Goal: Obtain resource: Download file/media

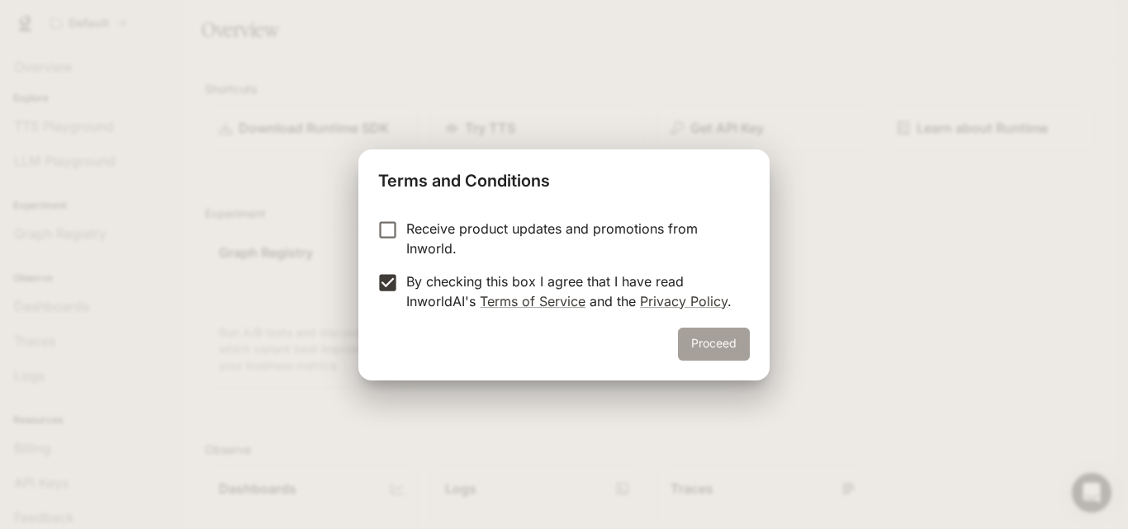
click at [706, 349] on button "Proceed" at bounding box center [714, 344] width 72 height 33
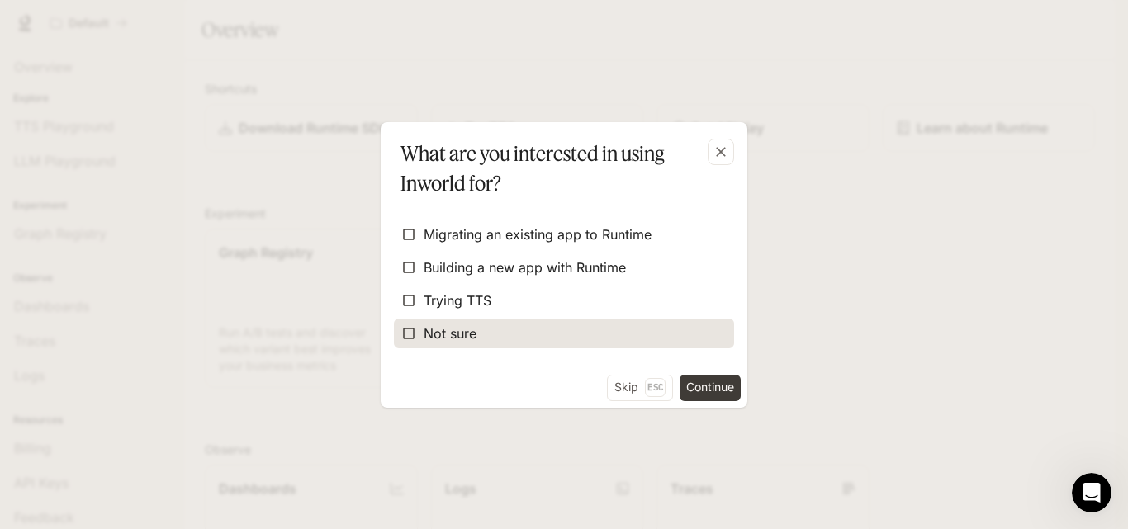
click at [469, 329] on span "Not sure" at bounding box center [450, 334] width 53 height 20
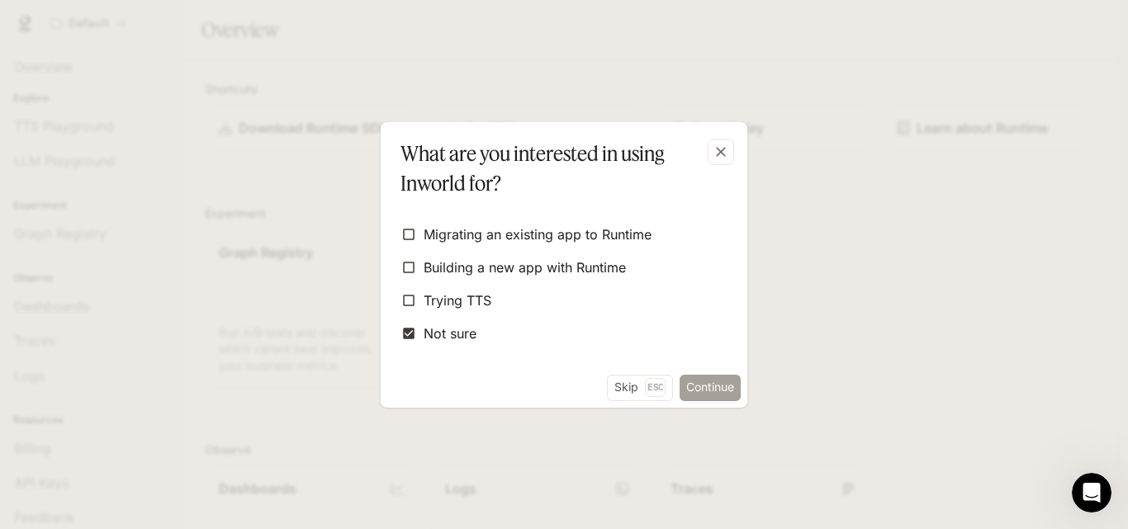
click at [725, 391] on button "Continue" at bounding box center [710, 388] width 61 height 26
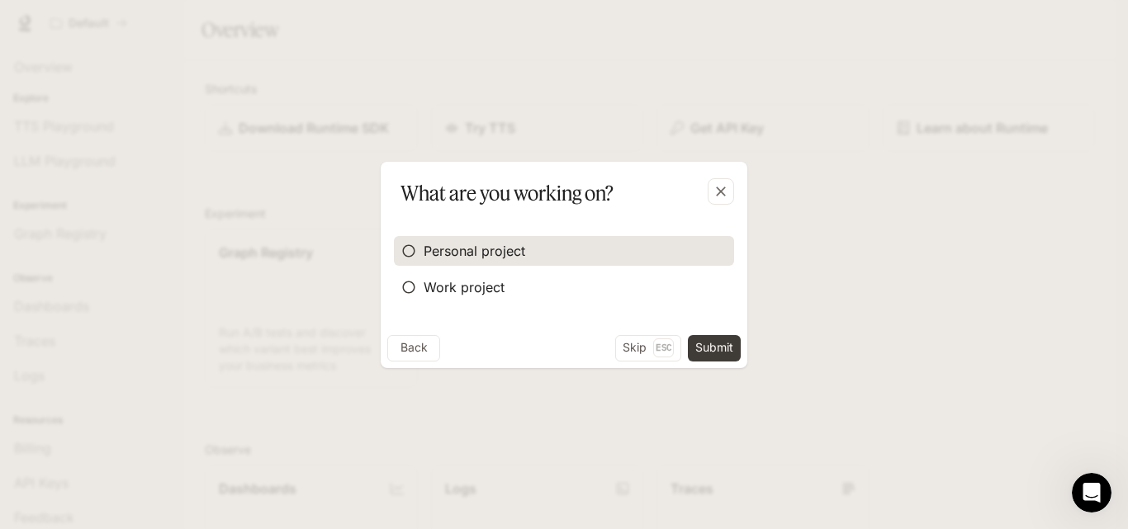
click at [485, 250] on span "Personal project" at bounding box center [475, 251] width 102 height 20
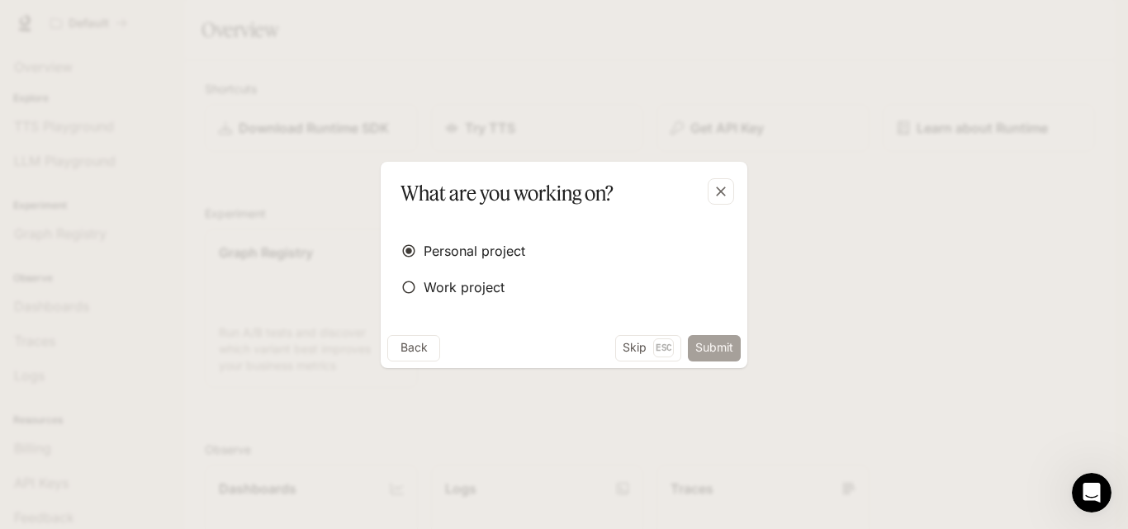
click at [718, 342] on button "Submit" at bounding box center [714, 348] width 53 height 26
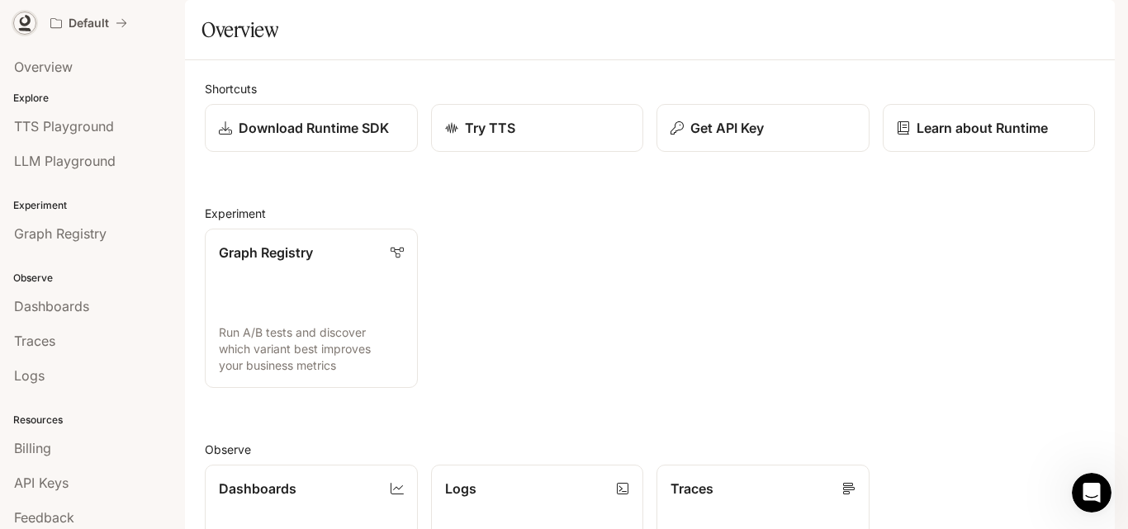
click at [26, 25] on icon at bounding box center [25, 21] width 11 height 12
click at [1093, 35] on button "button" at bounding box center [1091, 23] width 33 height 33
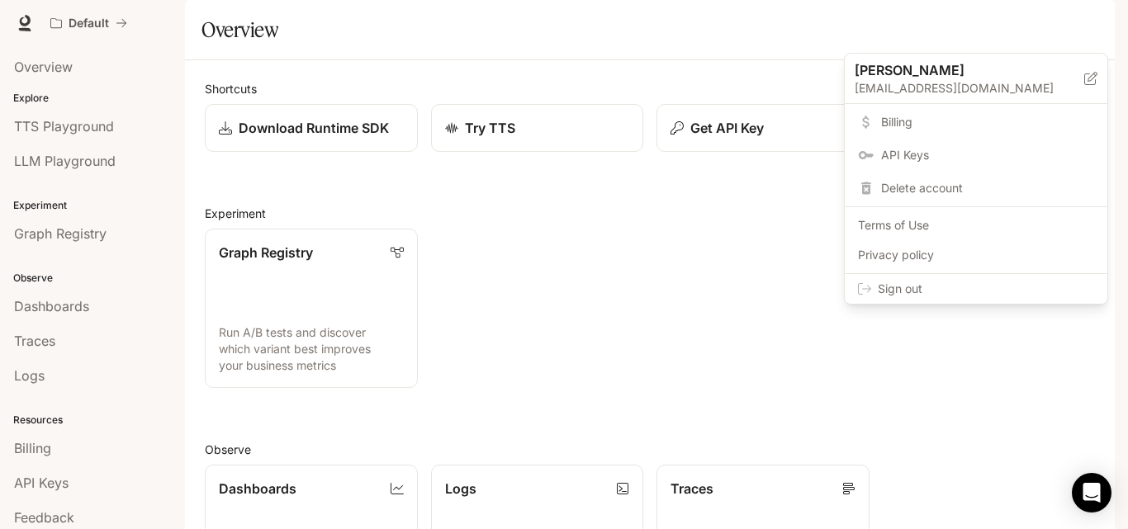
click at [941, 28] on div at bounding box center [564, 264] width 1128 height 529
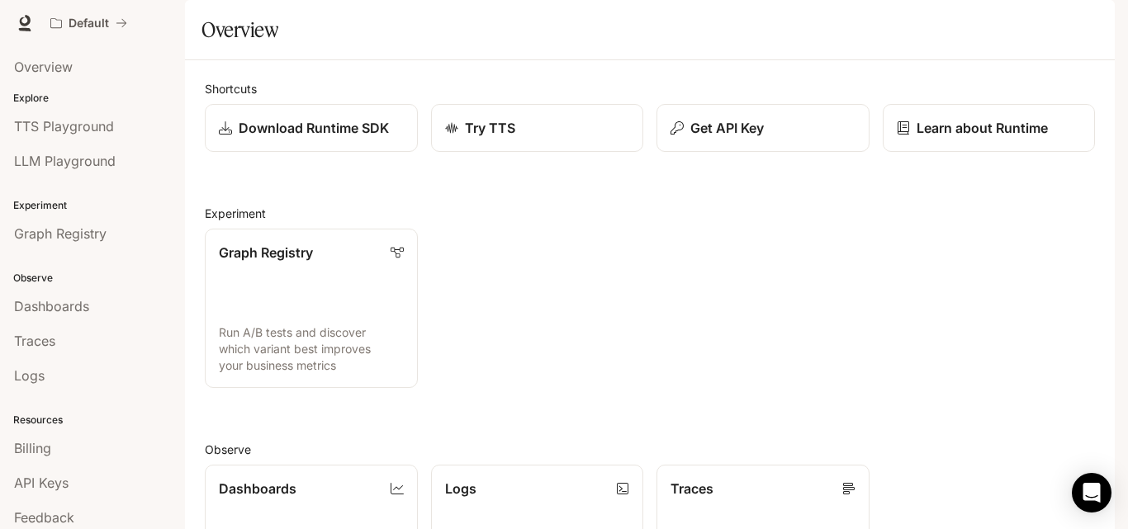
click at [1001, 26] on span "Documentation" at bounding box center [1015, 23] width 82 height 21
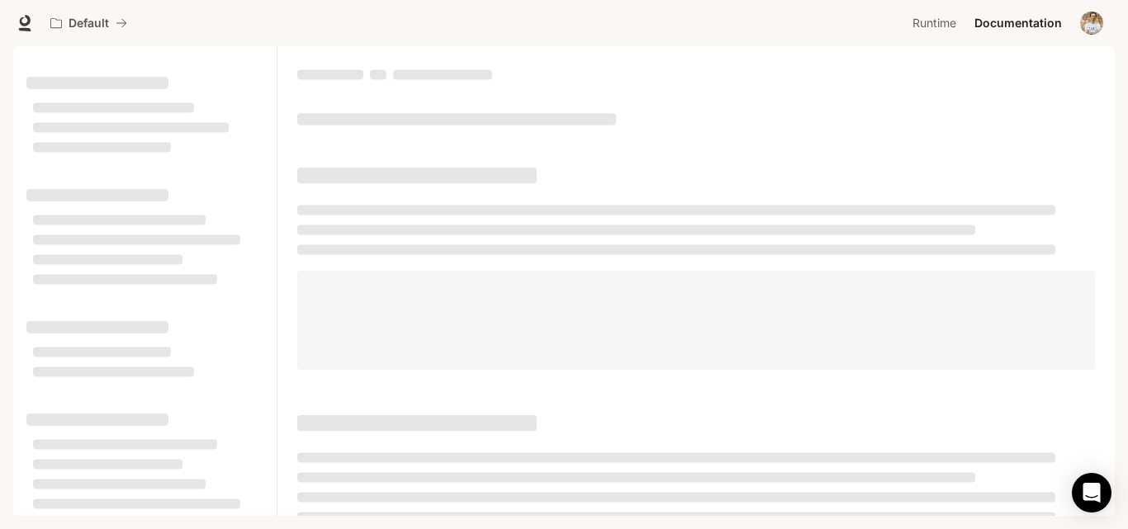
click at [27, 19] on div at bounding box center [99, 41] width 210 height 60
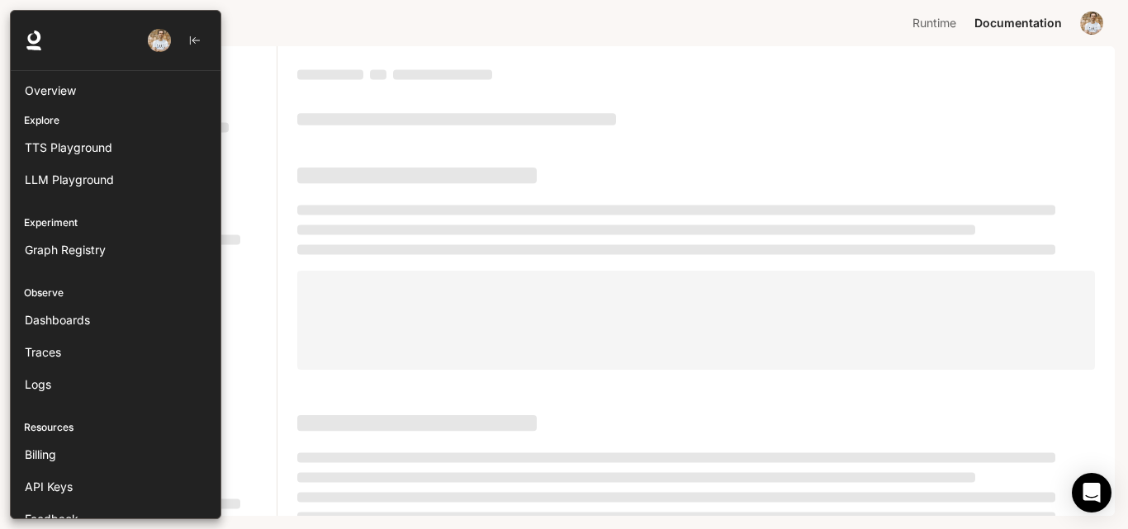
click at [27, 24] on div at bounding box center [116, 41] width 210 height 60
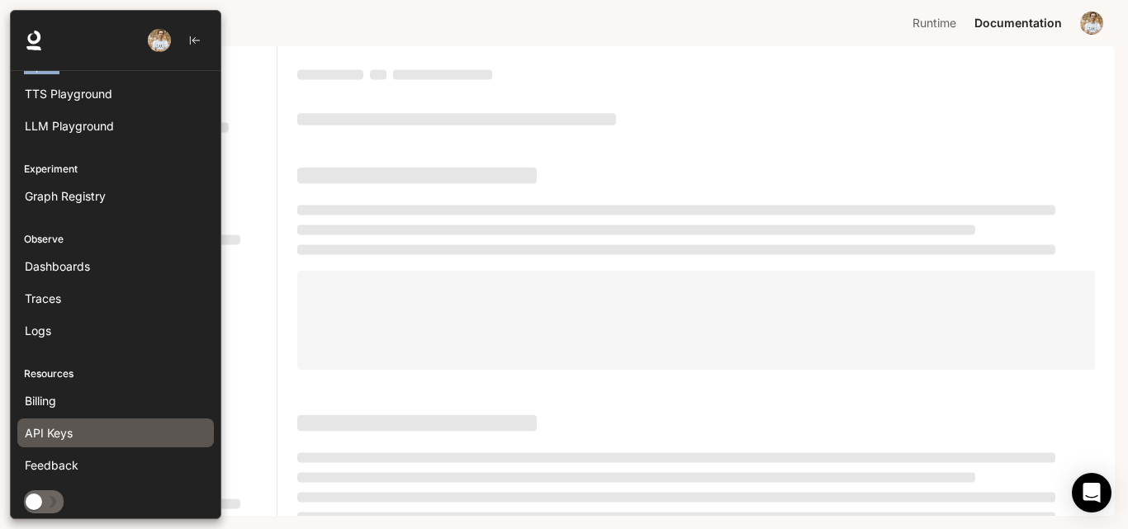
click at [67, 434] on span "API Keys" at bounding box center [49, 432] width 48 height 17
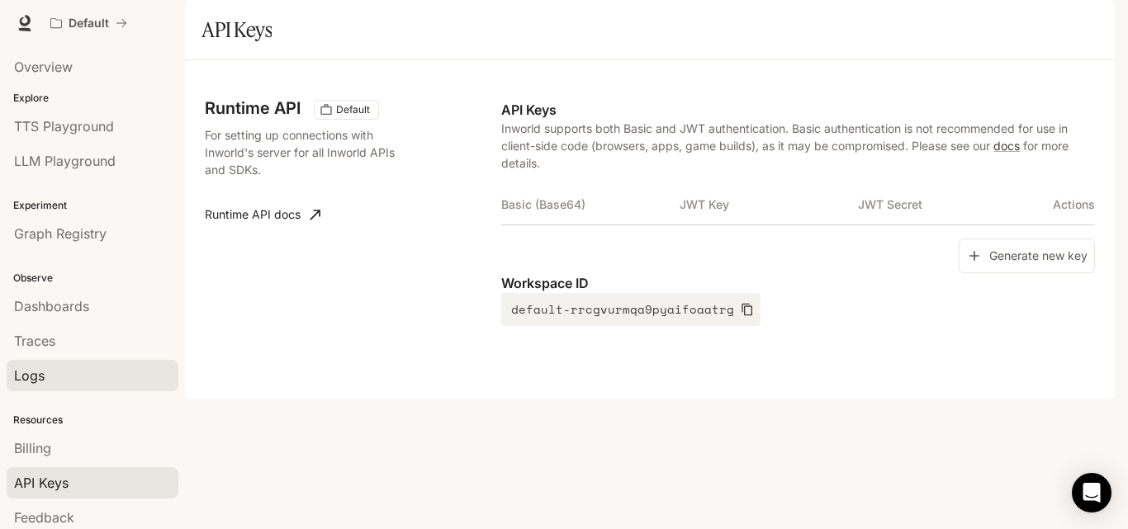
click at [38, 374] on span "Logs" at bounding box center [29, 376] width 31 height 20
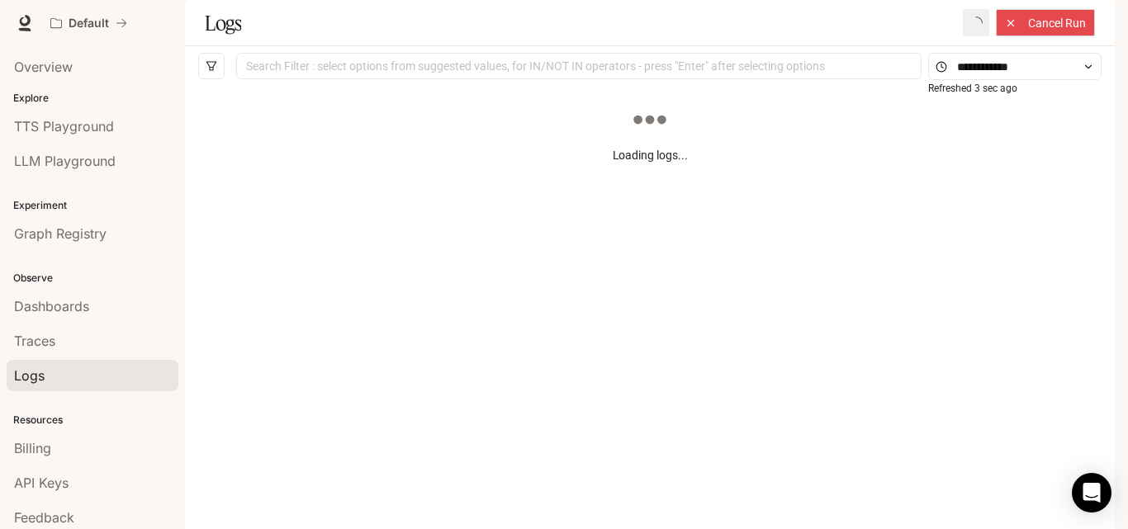
scroll to position [43, 0]
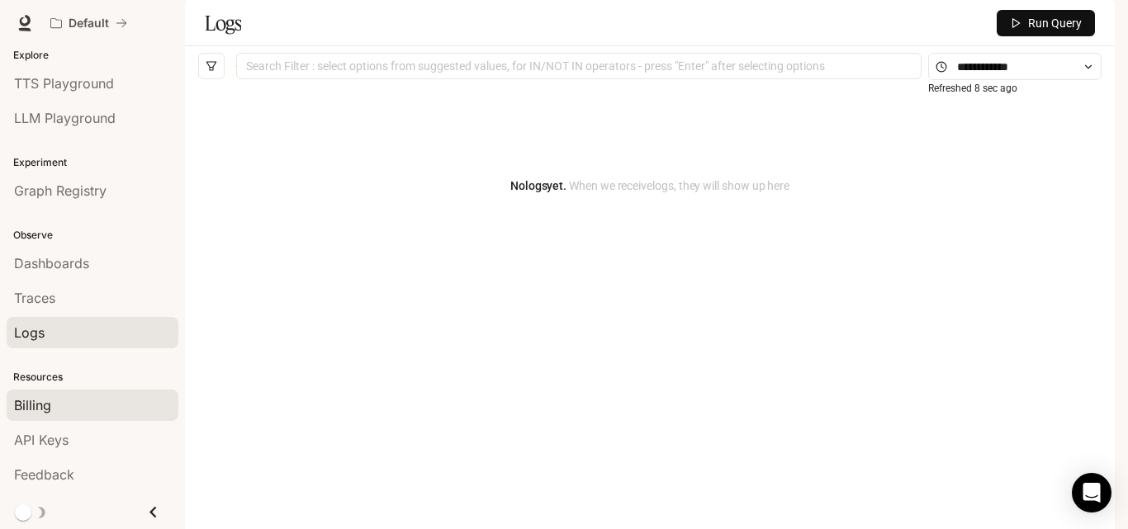
click at [50, 406] on span "Billing" at bounding box center [32, 406] width 37 height 20
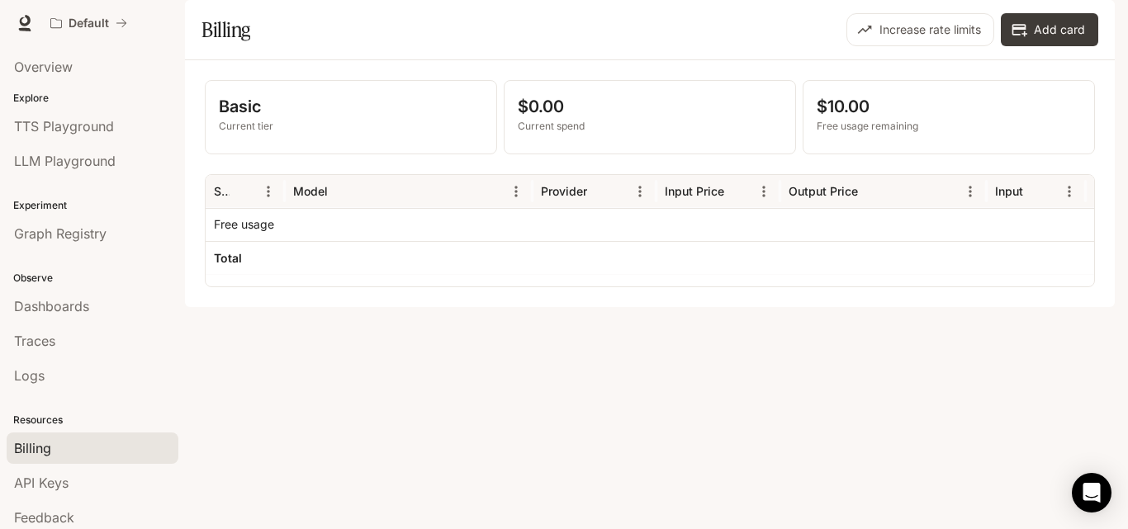
click at [557, 134] on p "Current spend" at bounding box center [650, 126] width 264 height 15
click at [64, 241] on span "Graph Registry" at bounding box center [60, 234] width 92 height 20
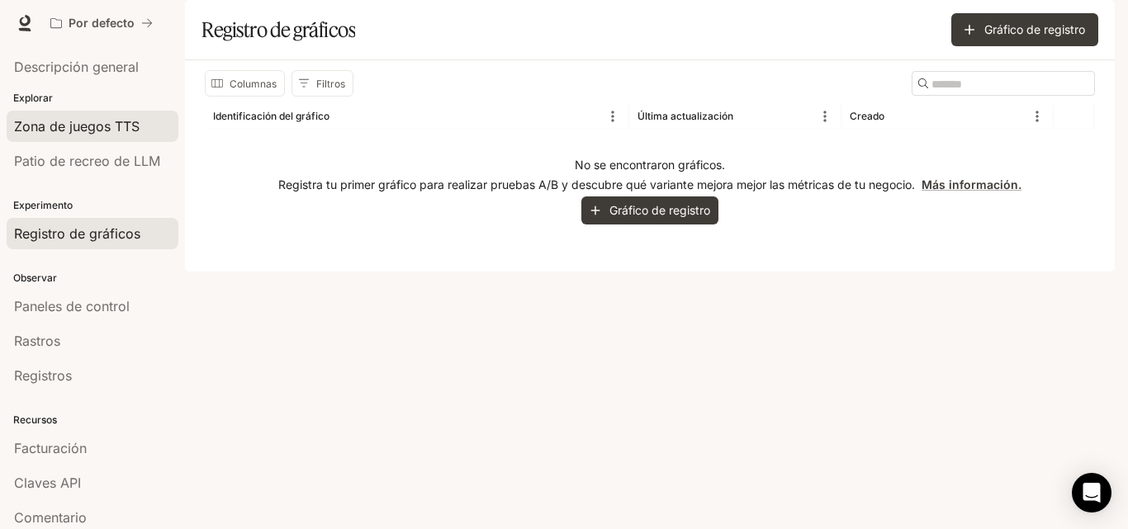
click at [40, 130] on font "Zona de juegos TTS" at bounding box center [77, 126] width 126 height 17
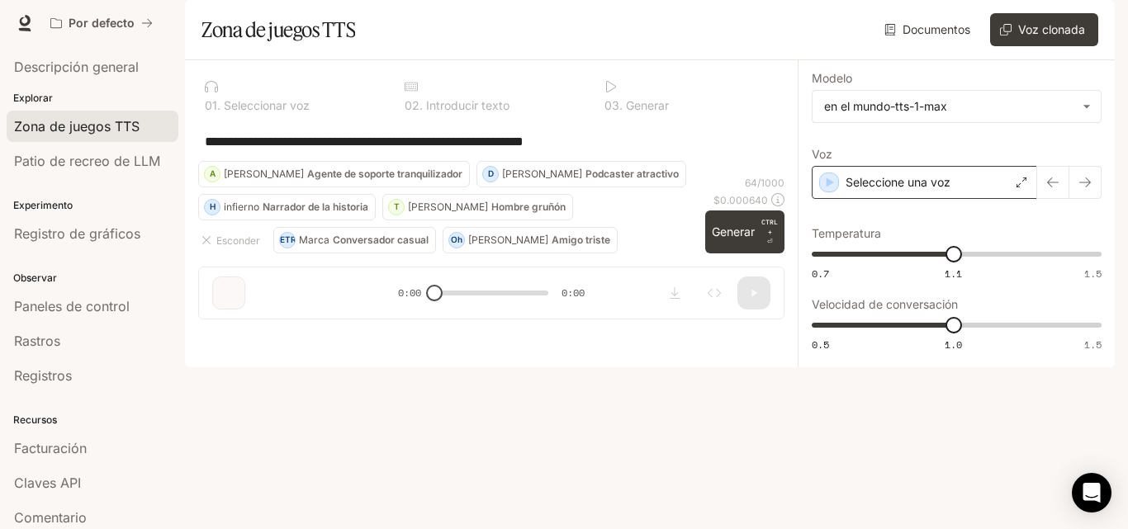
click at [849, 199] on div "Seleccione una voz" at bounding box center [924, 182] width 225 height 33
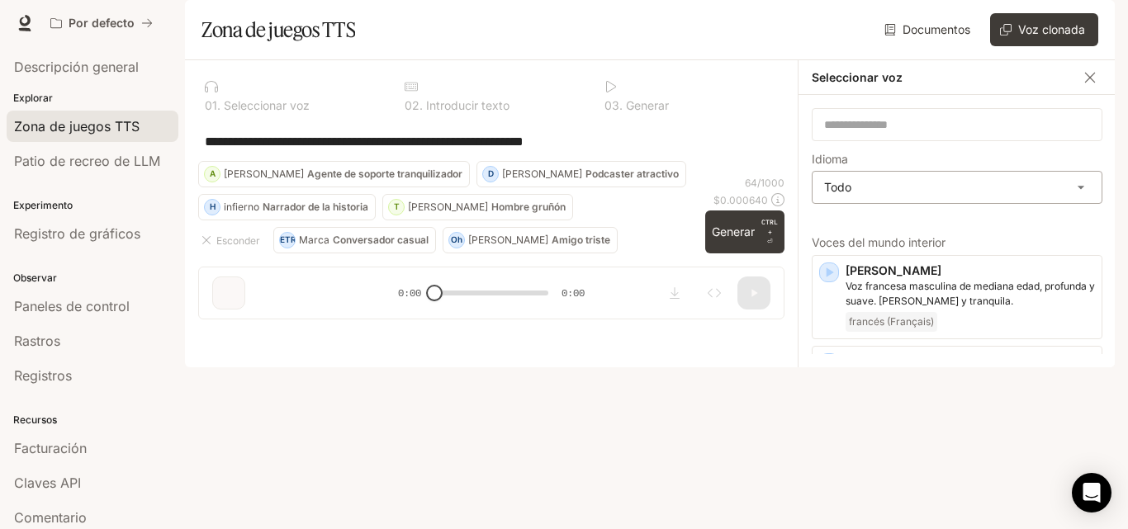
click at [990, 236] on body "**********" at bounding box center [564, 264] width 1128 height 529
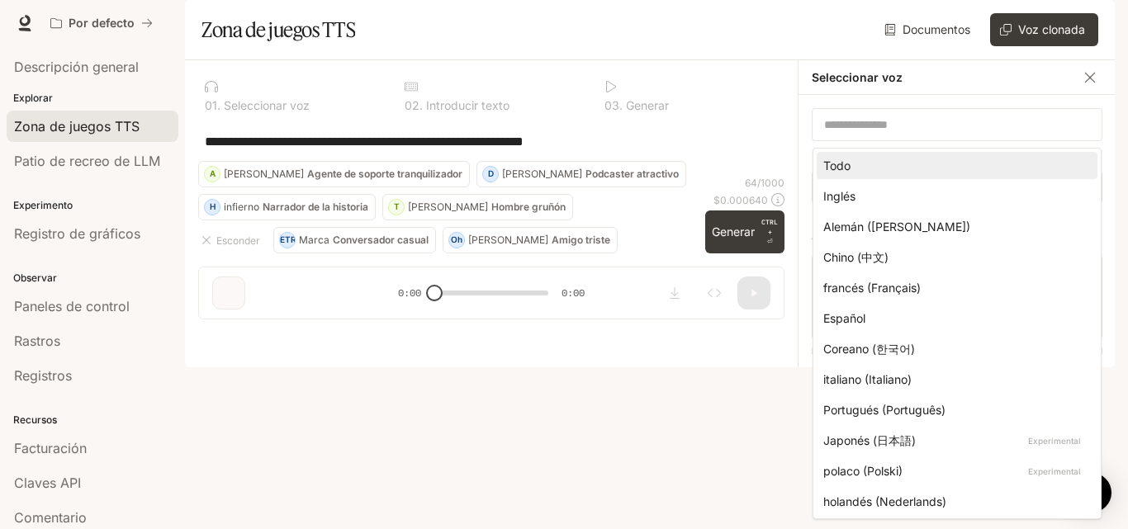
click at [756, 225] on div at bounding box center [564, 264] width 1128 height 529
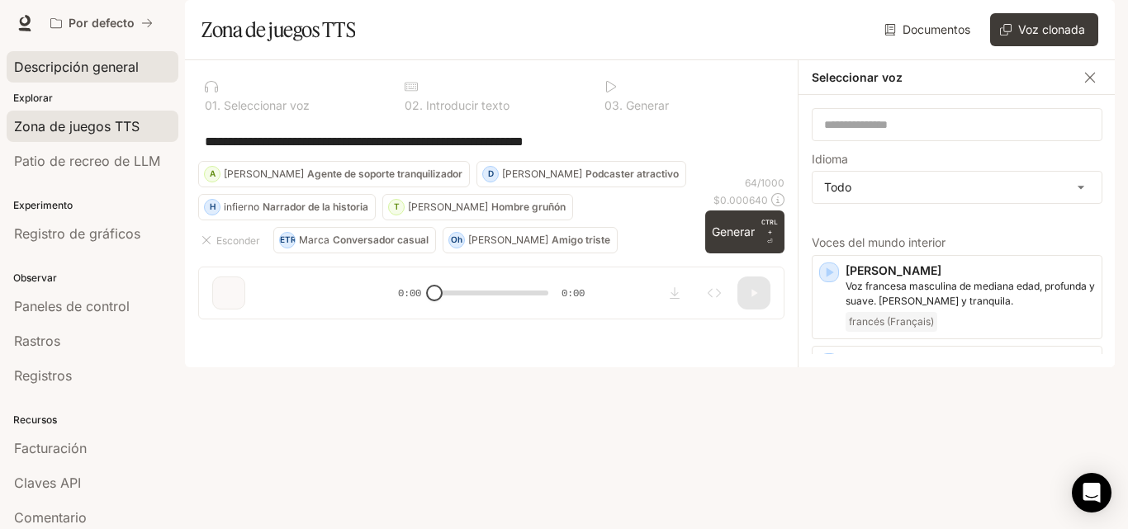
click at [42, 63] on font "Descripción general" at bounding box center [76, 67] width 125 height 17
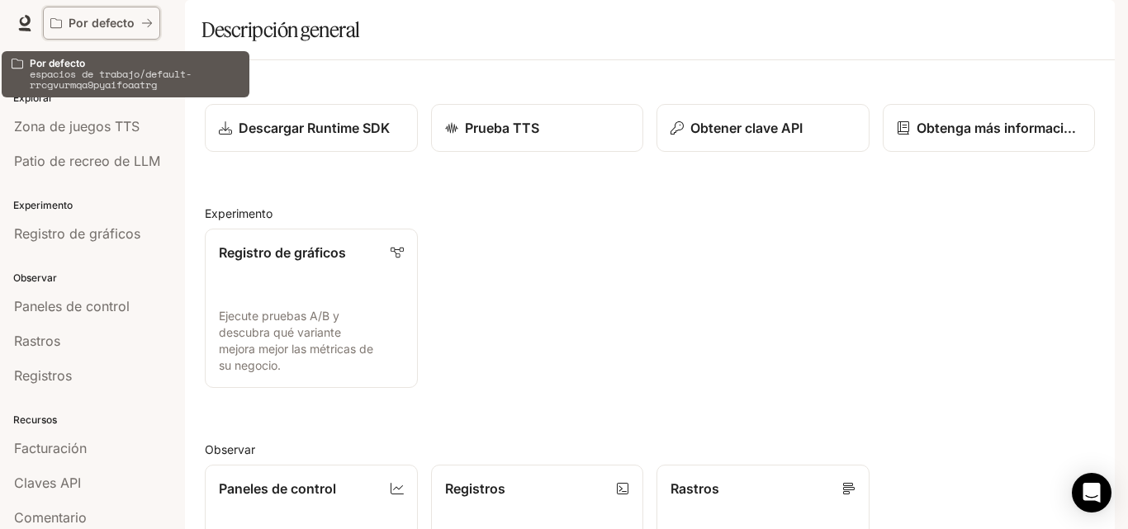
click at [135, 21] on div "Por defecto" at bounding box center [95, 24] width 91 height 14
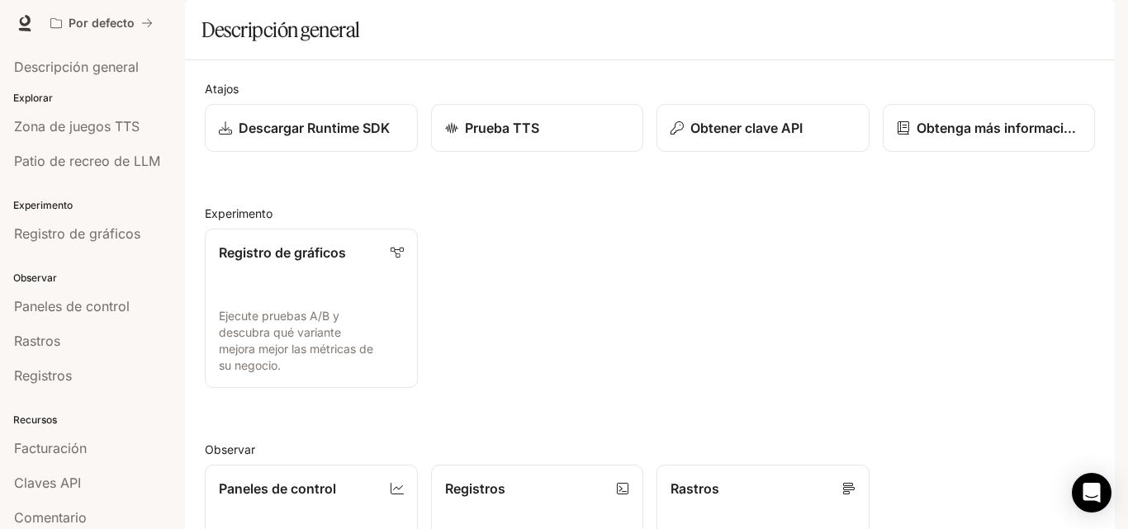
click at [855, 29] on font "Tiempo de ejecución" at bounding box center [897, 23] width 119 height 14
click at [22, 25] on icon at bounding box center [25, 21] width 11 height 12
click at [48, 127] on font "Zona de juegos TTS" at bounding box center [77, 126] width 126 height 17
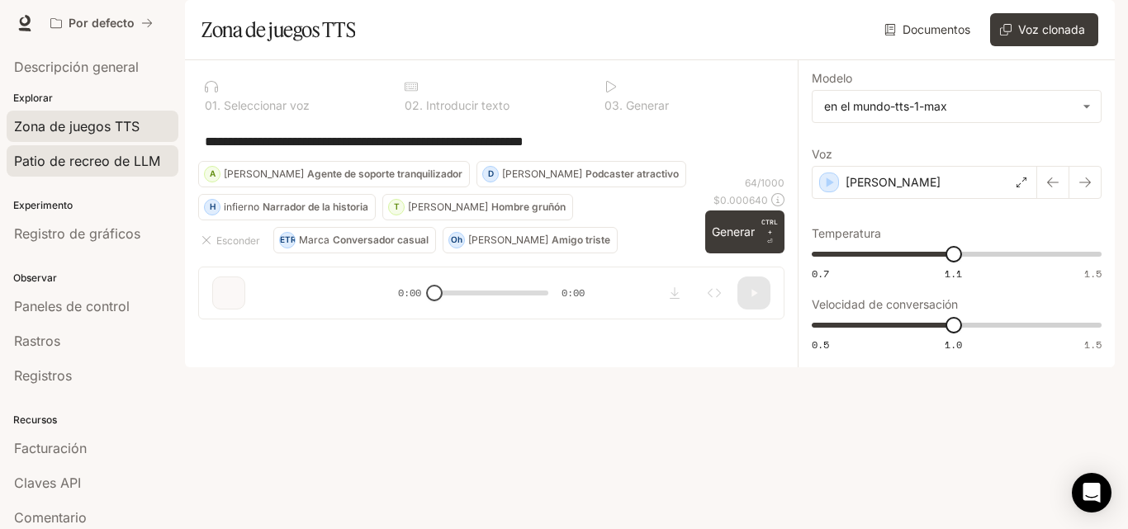
click at [66, 163] on font "Patio de recreo de LLM" at bounding box center [87, 161] width 146 height 17
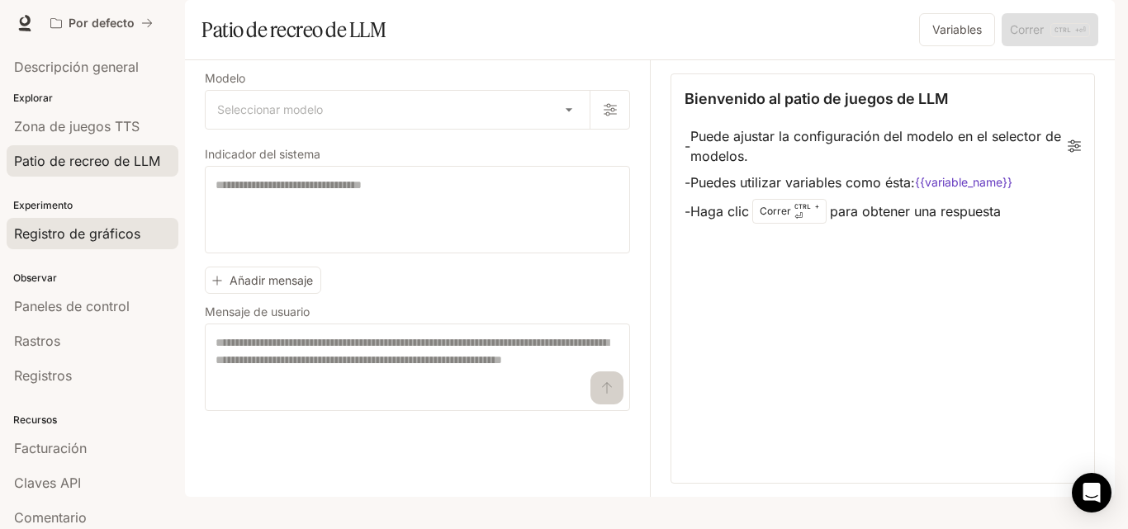
click at [77, 235] on font "Registro de gráficos" at bounding box center [77, 233] width 126 height 17
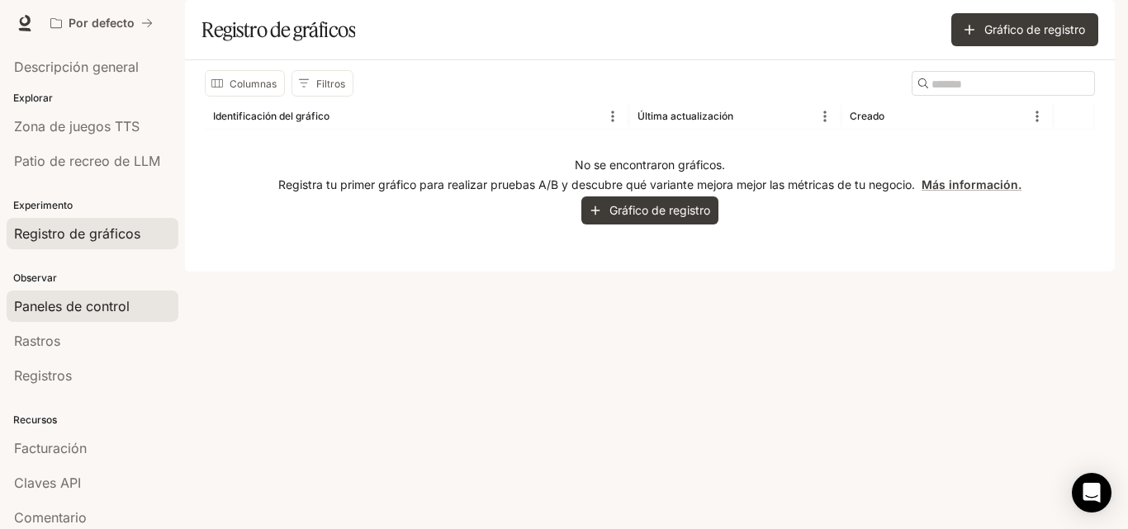
click at [72, 310] on font "Paneles de control" at bounding box center [72, 306] width 116 height 17
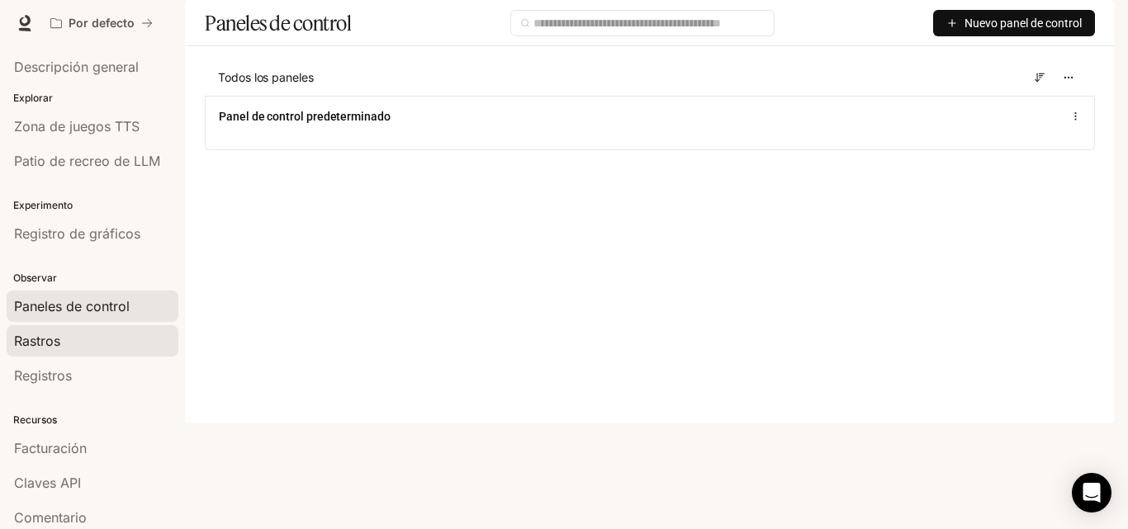
click at [49, 334] on font "Rastros" at bounding box center [37, 341] width 46 height 17
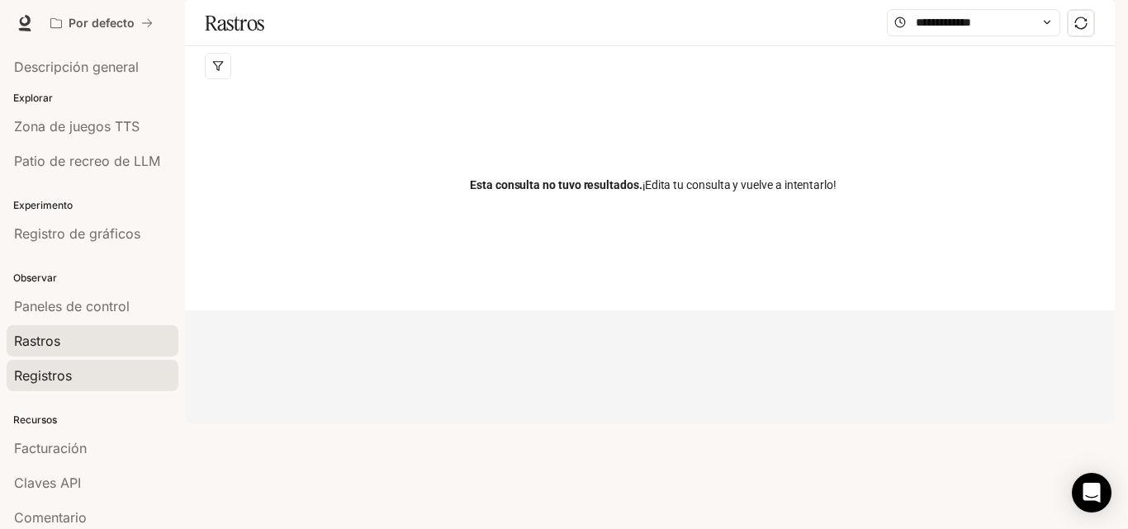
click at [54, 374] on font "Registros" at bounding box center [43, 375] width 58 height 17
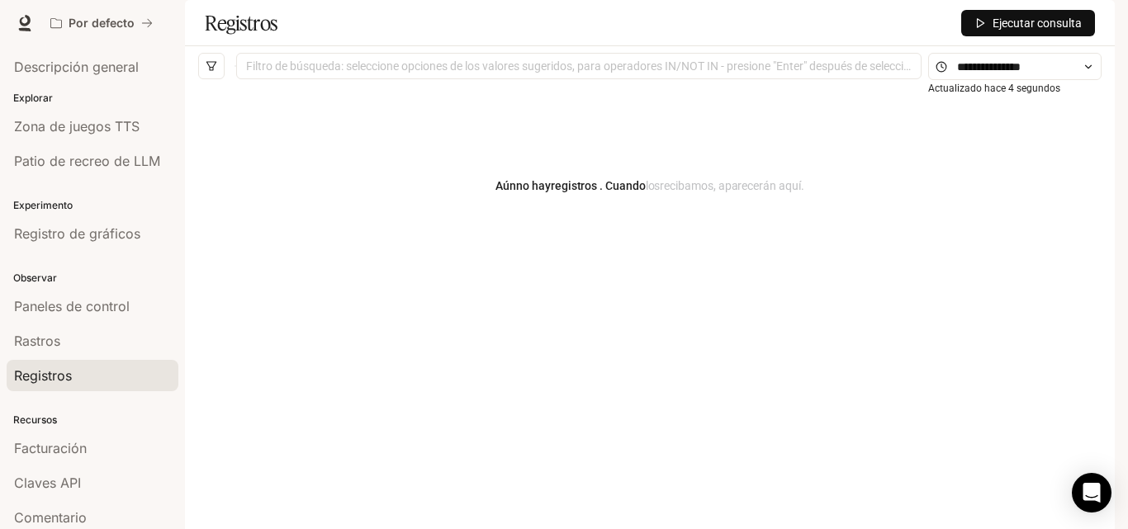
scroll to position [43, 0]
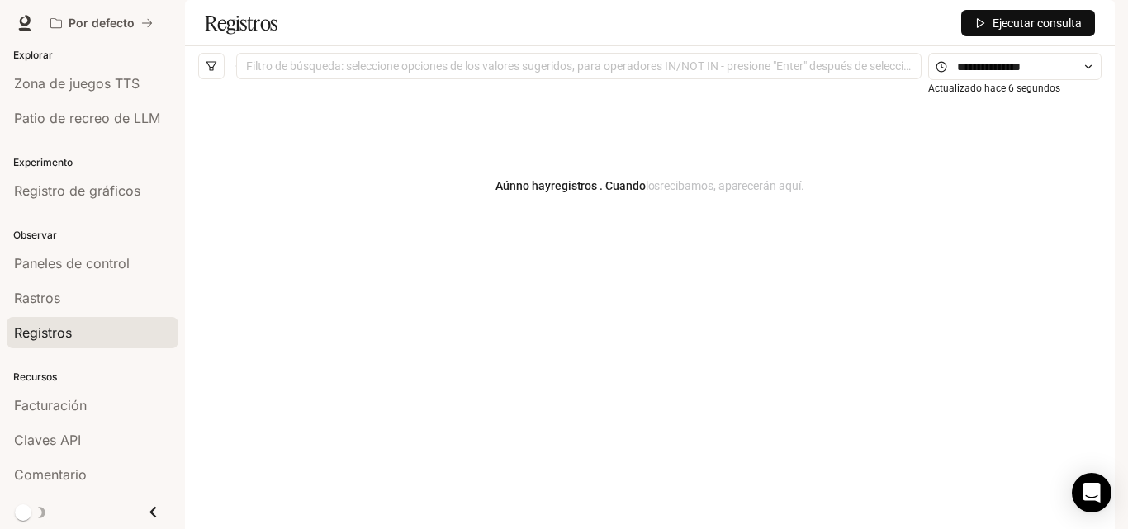
click at [142, 509] on icon "Cerrar cajón" at bounding box center [153, 512] width 22 height 22
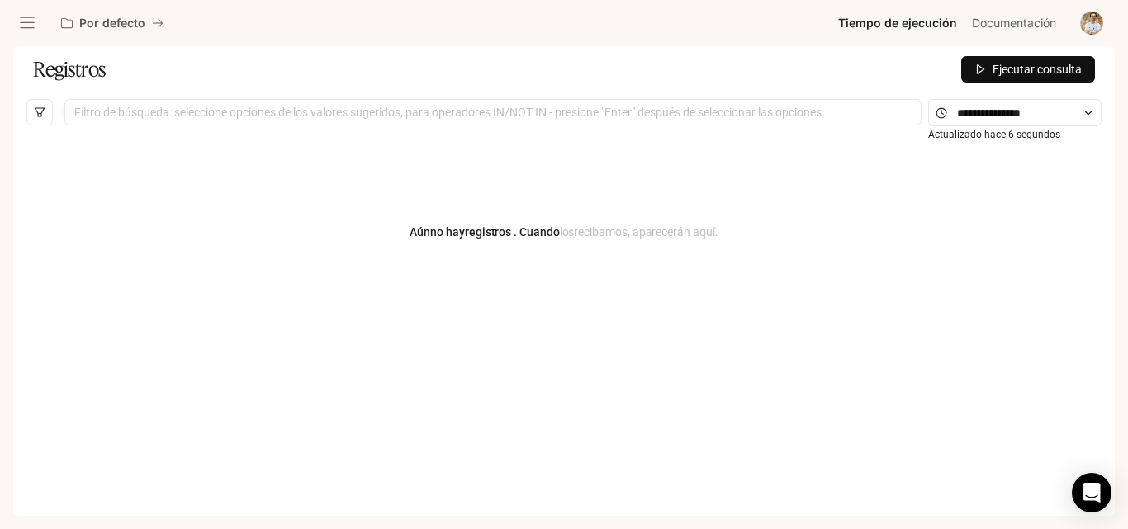
scroll to position [0, 0]
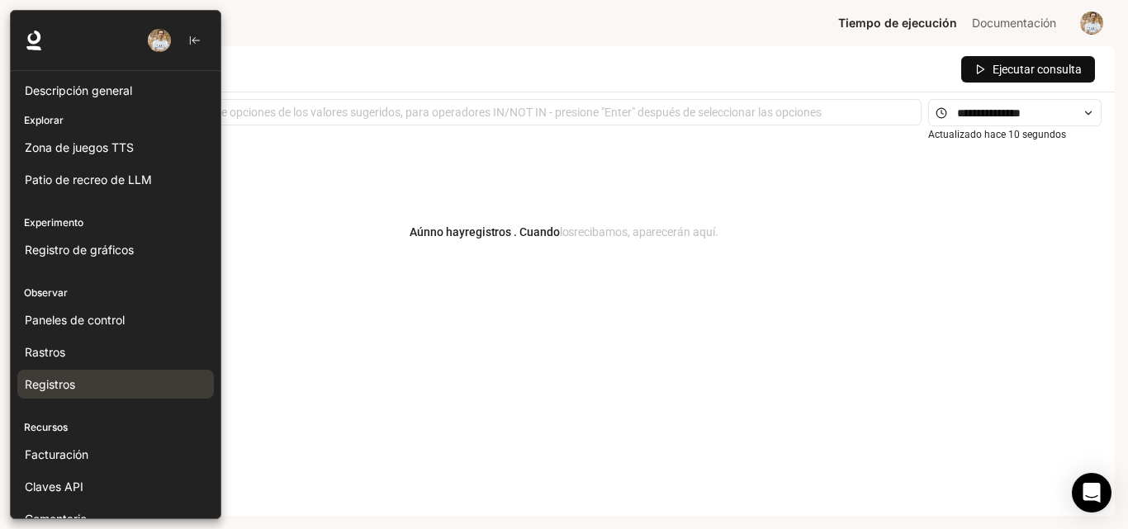
click at [14, 32] on div at bounding box center [116, 41] width 210 height 60
click at [116, 87] on font "Descripción general" at bounding box center [78, 90] width 107 height 14
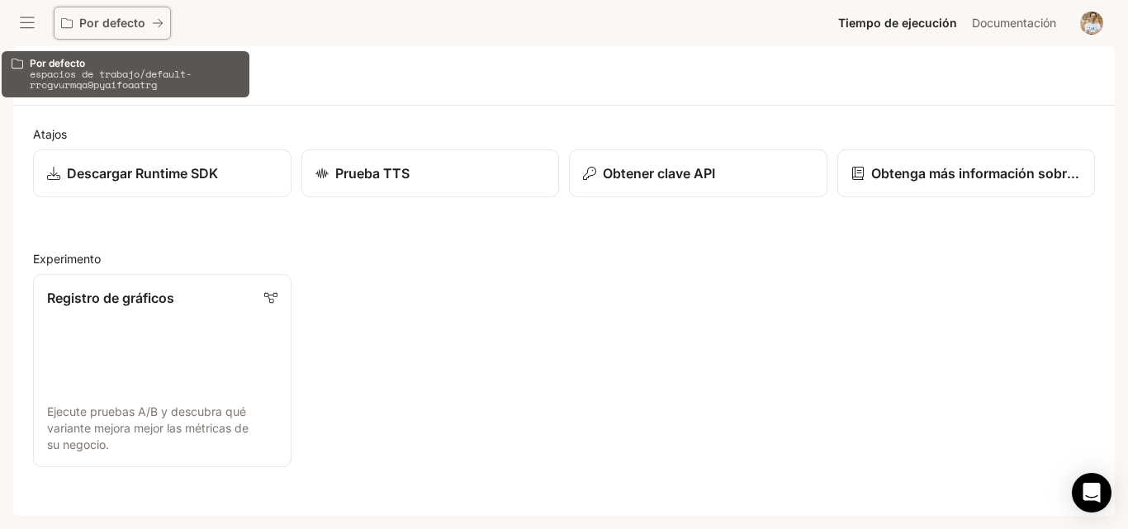
click at [154, 23] on icon "Todos los espacios de trabajo" at bounding box center [158, 23] width 10 height 8
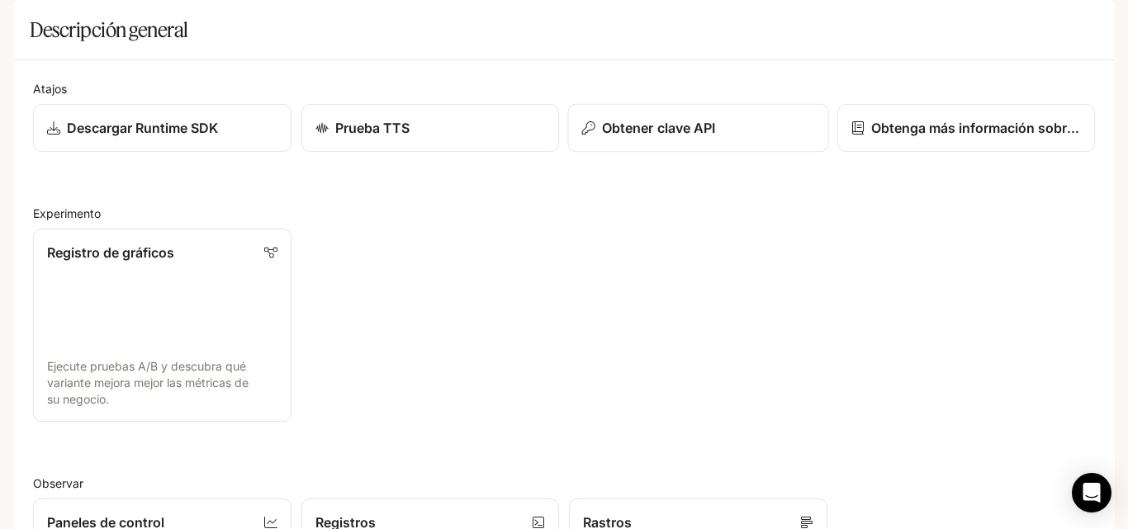
click at [710, 138] on p "Obtener clave API" at bounding box center [658, 128] width 113 height 20
click at [946, 153] on link "Obtenga más información sobre el tiempo de ejecución" at bounding box center [966, 128] width 261 height 49
click at [175, 153] on link "Descargar Runtime SDK" at bounding box center [161, 128] width 261 height 49
click at [382, 136] on font "Prueba TTS" at bounding box center [371, 128] width 75 height 17
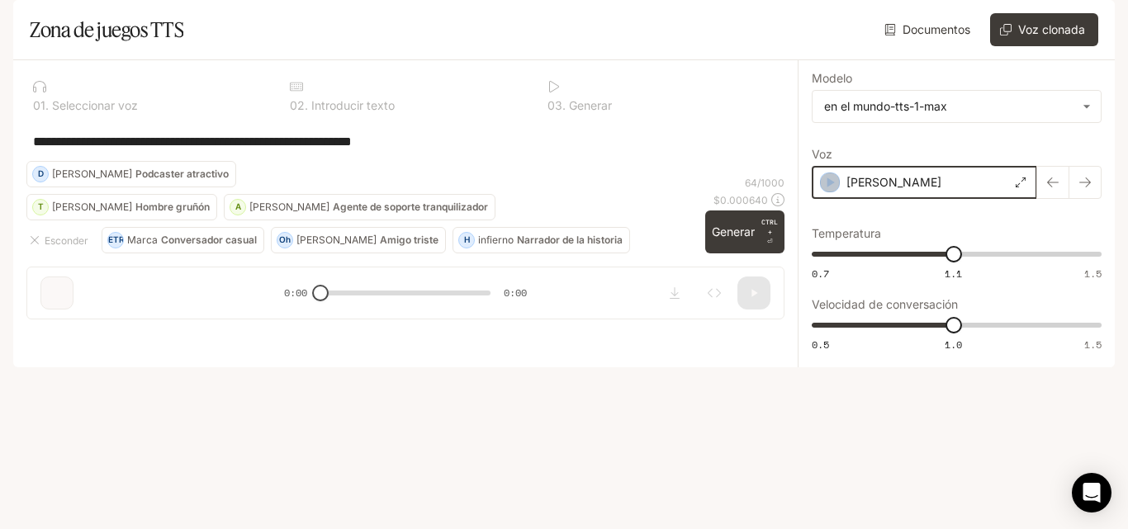
click at [832, 191] on icon "button" at bounding box center [830, 182] width 17 height 17
click at [998, 199] on div "Dennis" at bounding box center [924, 182] width 225 height 33
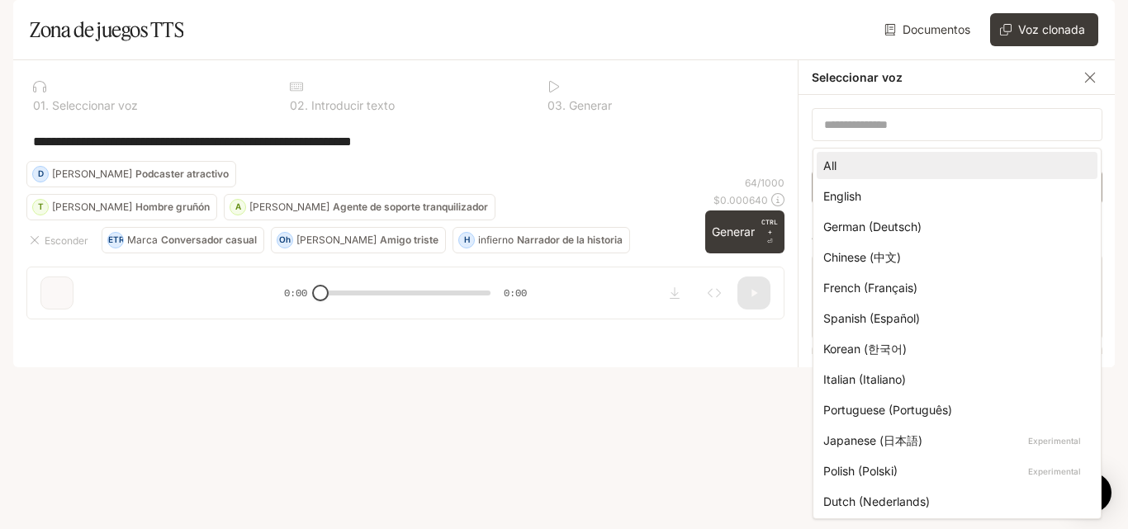
click at [865, 227] on body "**********" at bounding box center [564, 264] width 1128 height 529
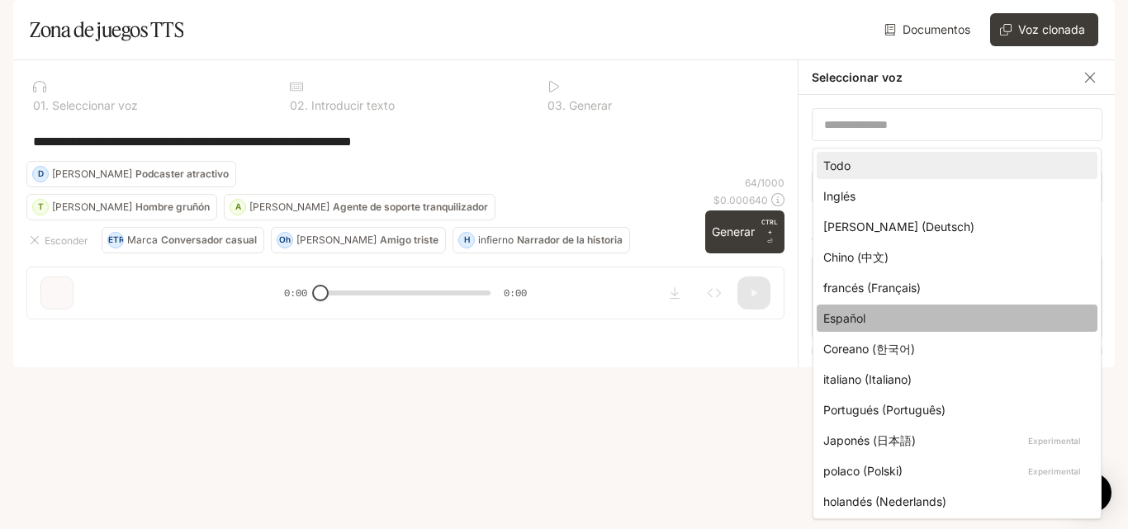
click at [871, 314] on div "Español" at bounding box center [953, 318] width 261 height 17
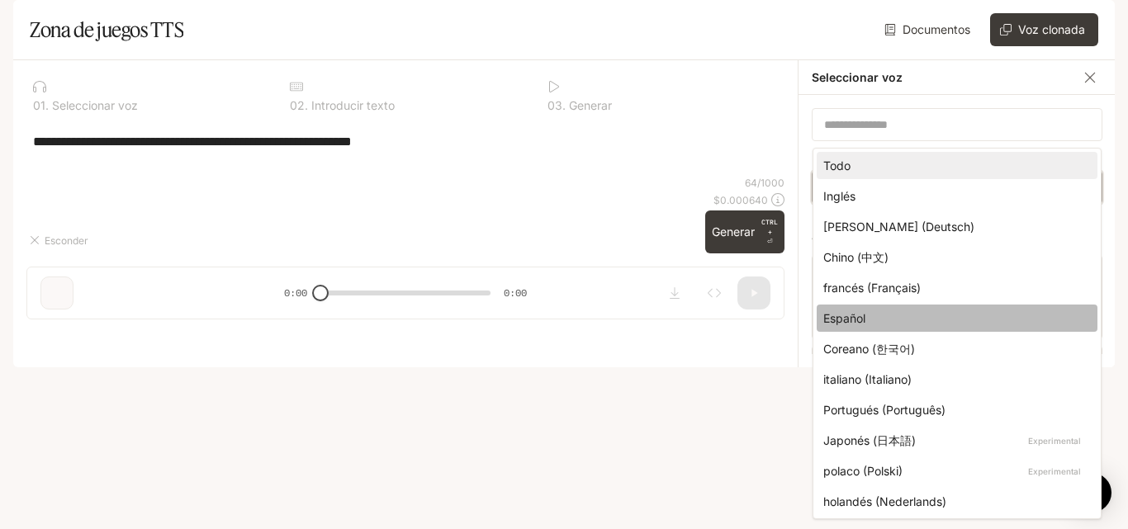
type input "*****"
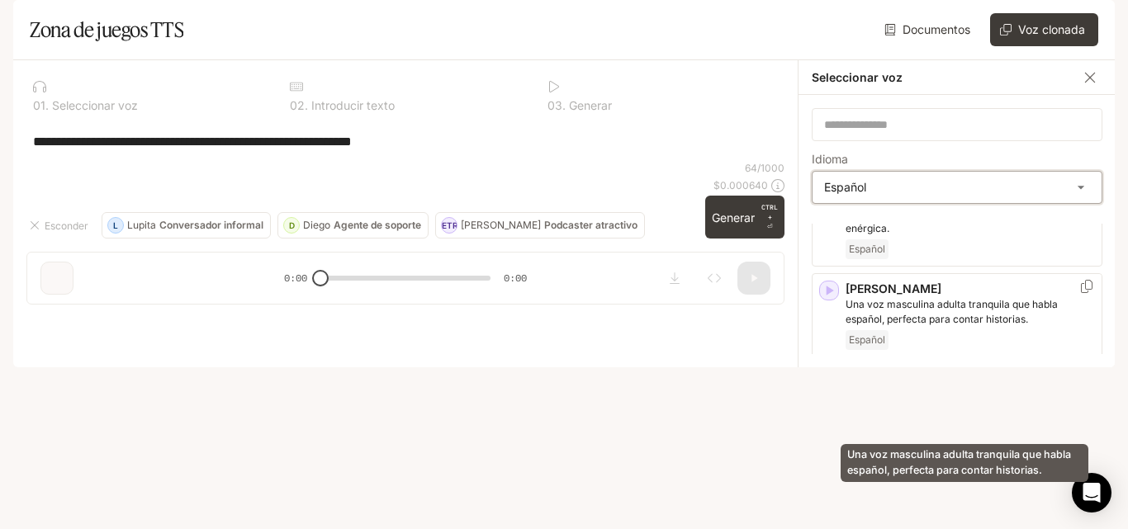
scroll to position [92, 0]
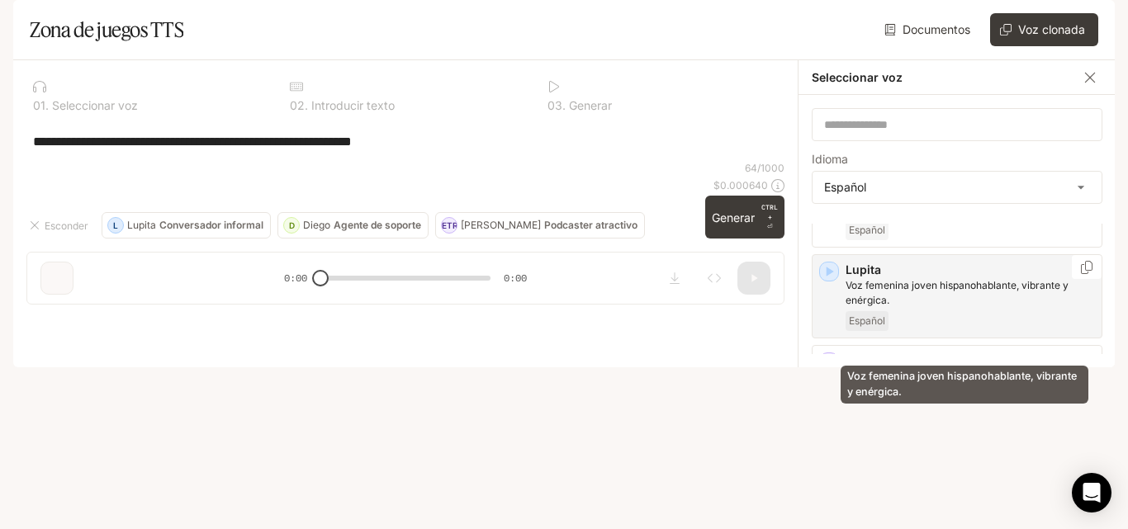
click at [906, 306] on font "Voz femenina joven hispanohablante, vibrante y enérgica." at bounding box center [957, 292] width 223 height 27
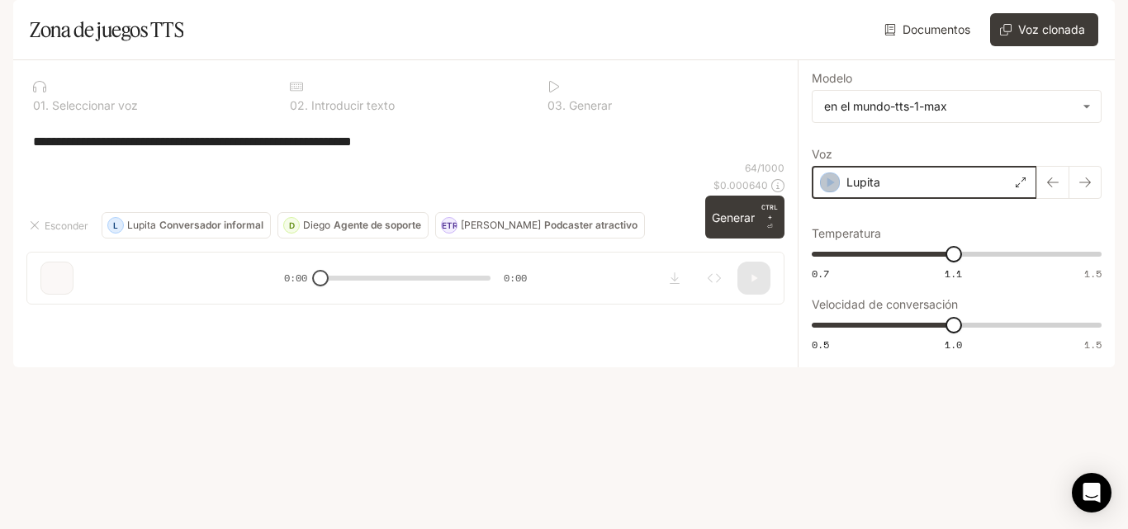
click at [830, 187] on icon "button" at bounding box center [830, 183] width 7 height 10
click at [939, 199] on div "Lupita" at bounding box center [924, 182] width 225 height 33
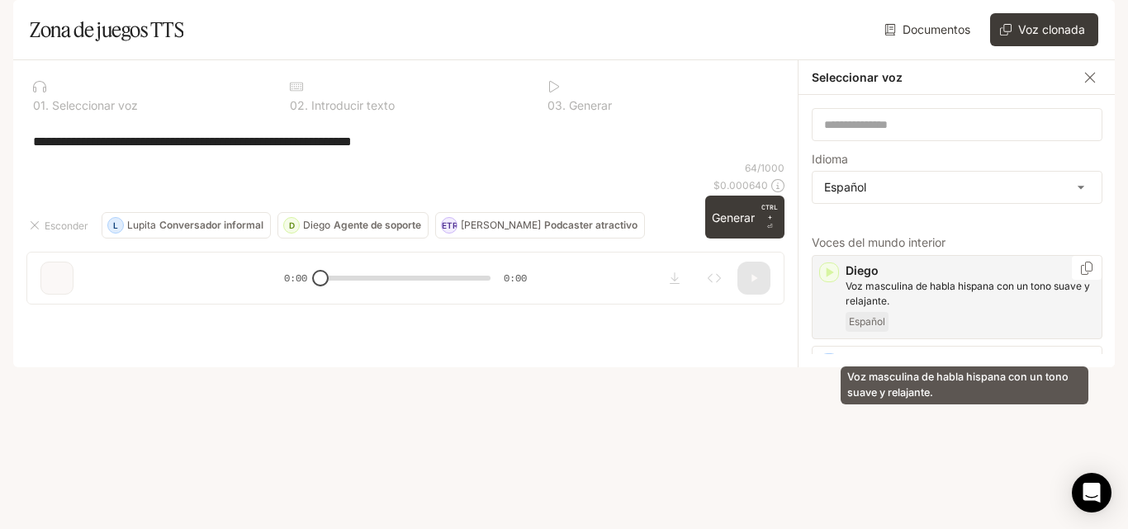
click at [901, 307] on font "Voz masculina de habla hispana con un tono suave y relajante." at bounding box center [968, 293] width 244 height 27
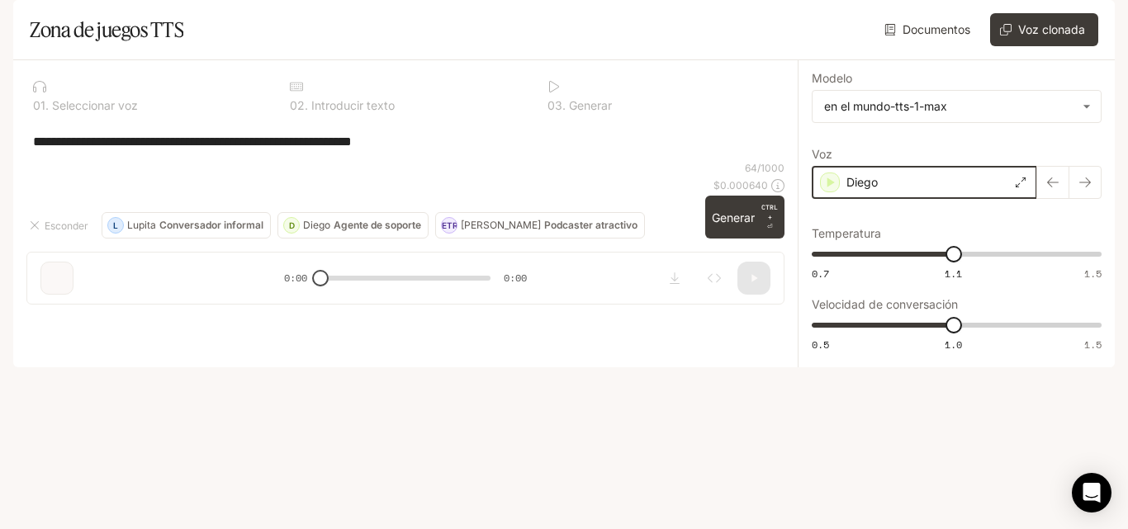
click at [831, 191] on icon "button" at bounding box center [830, 182] width 17 height 17
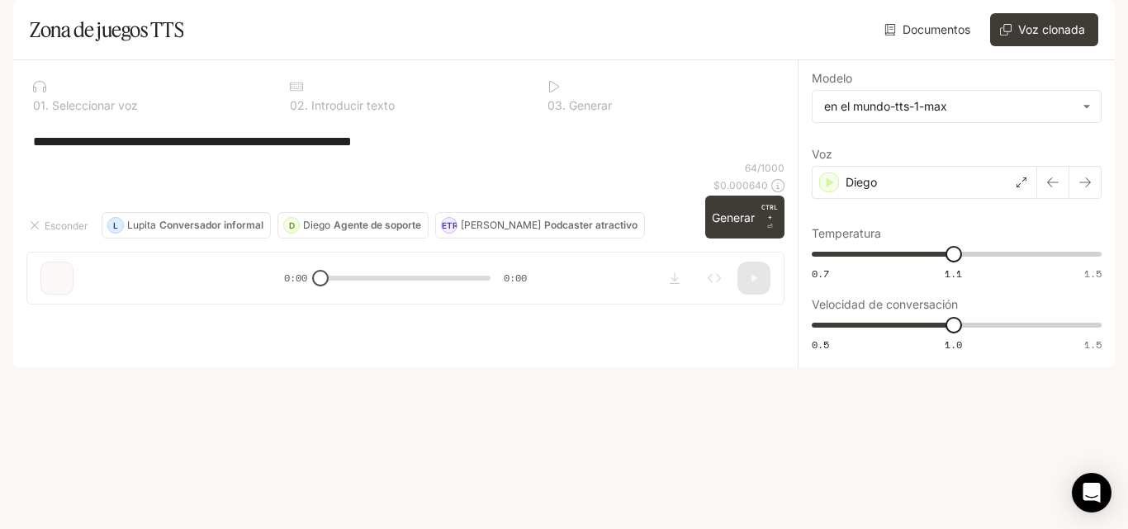
click at [423, 161] on div "**********" at bounding box center [405, 141] width 758 height 40
click at [408, 151] on textarea "**********" at bounding box center [405, 141] width 745 height 19
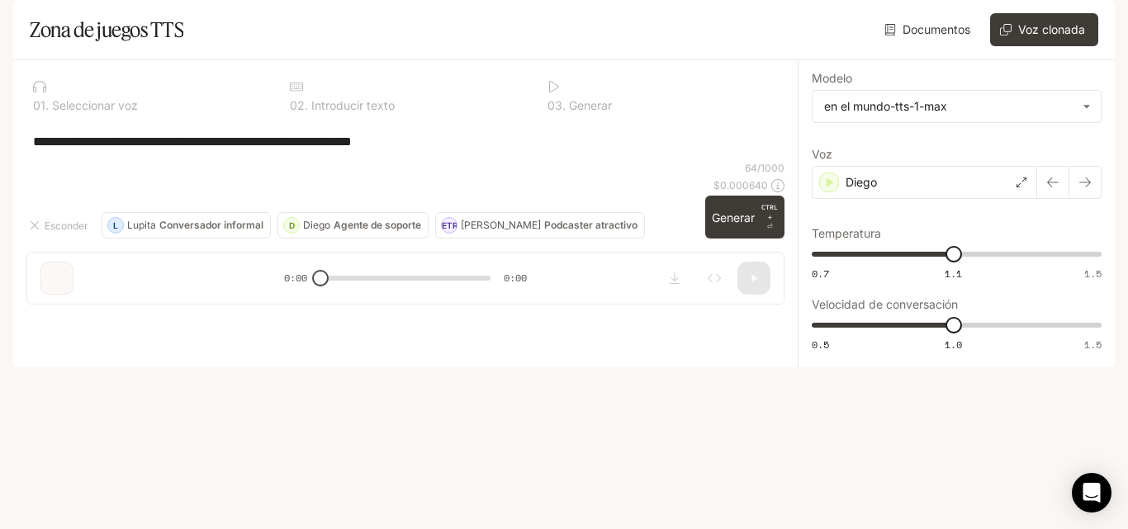
click at [408, 151] on textarea "**********" at bounding box center [405, 141] width 745 height 19
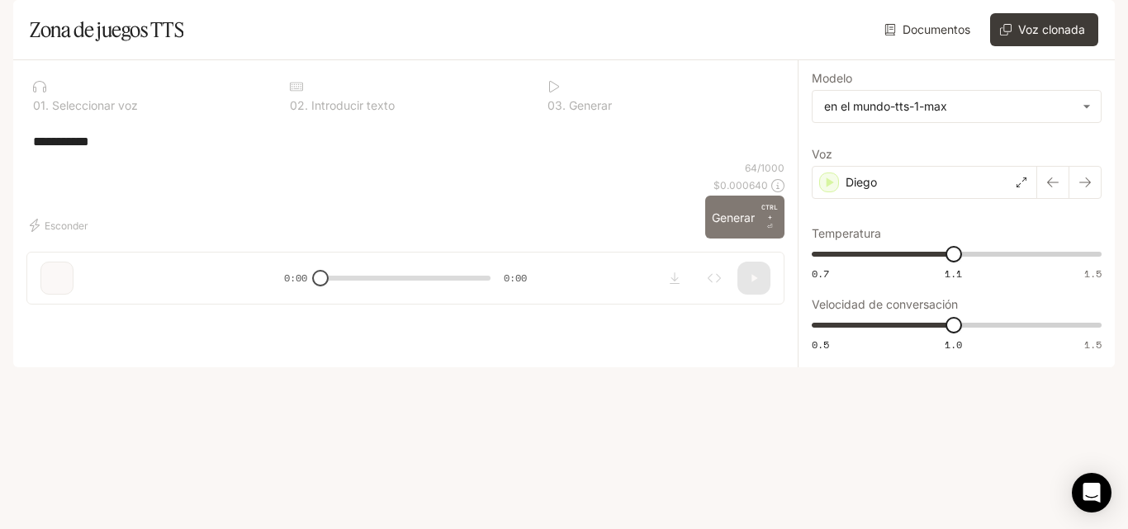
type textarea "**********"
click at [753, 225] on font "Generar" at bounding box center [733, 218] width 43 height 14
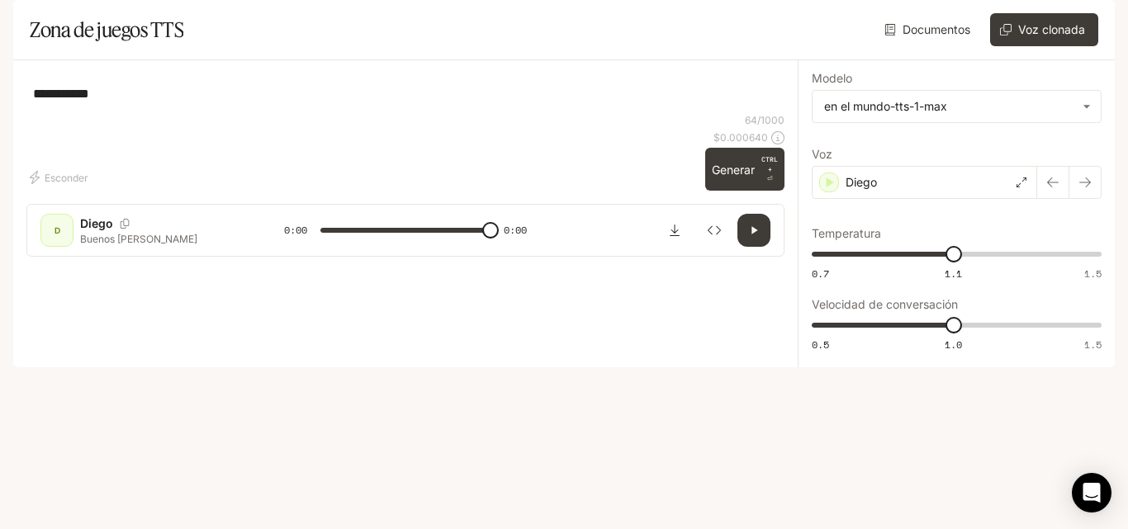
type input "*"
click at [32, 26] on icon "cajón abierto" at bounding box center [27, 23] width 17 height 17
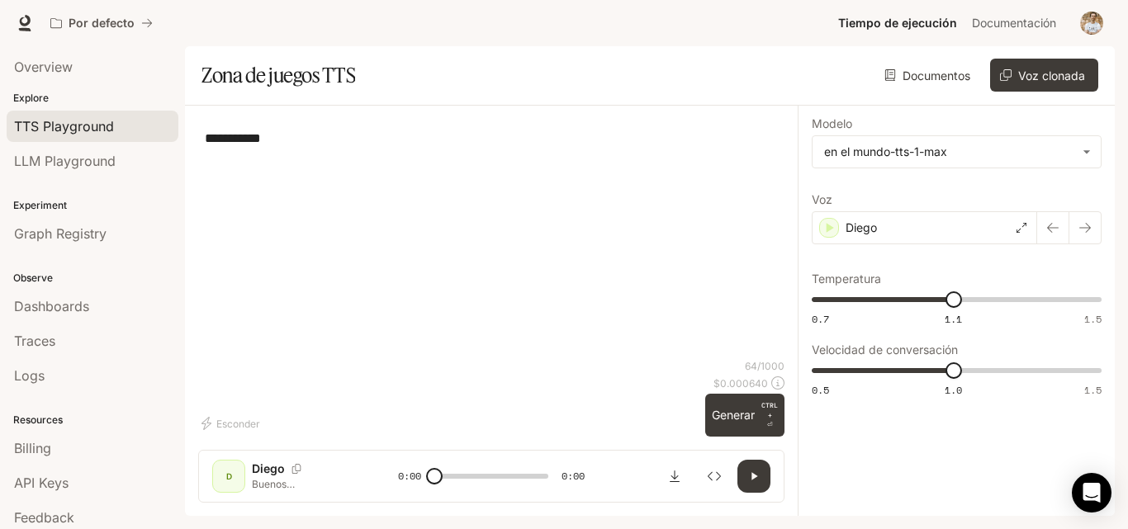
click at [699, 145] on textarea "**********" at bounding box center [491, 138] width 573 height 19
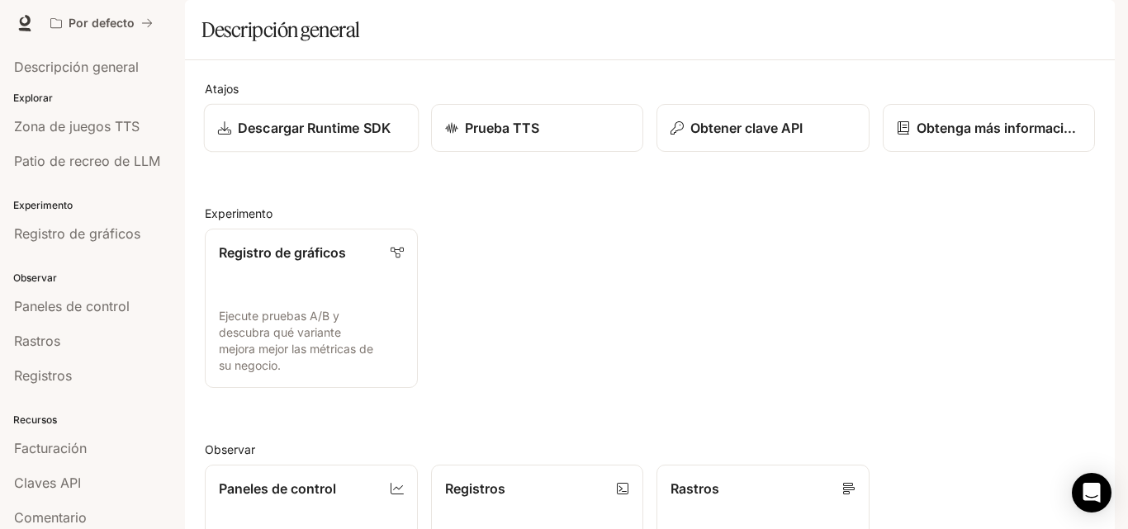
click at [359, 136] on font "Descargar Runtime SDK" at bounding box center [314, 128] width 153 height 17
